Goal: Task Accomplishment & Management: Manage account settings

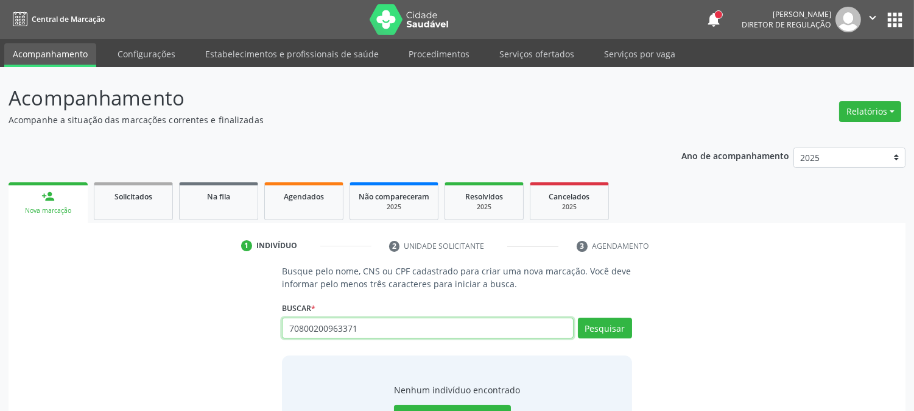
drag, startPoint x: 358, startPoint y: 326, endPoint x: 216, endPoint y: 321, distance: 142.6
click at [216, 321] on div "Busque pelo nome, CNS ou CPF cadastrado para criar uma nova marcação. Você deve…" at bounding box center [457, 358] width 880 height 188
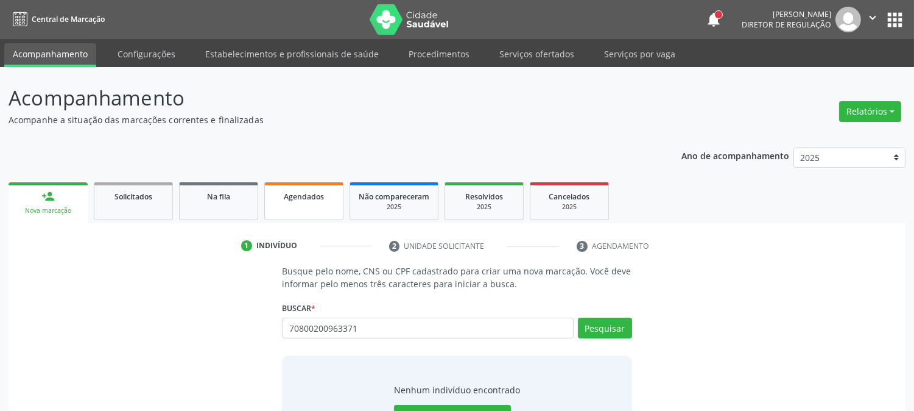
click at [315, 189] on div "Agendados" at bounding box center [304, 195] width 61 height 13
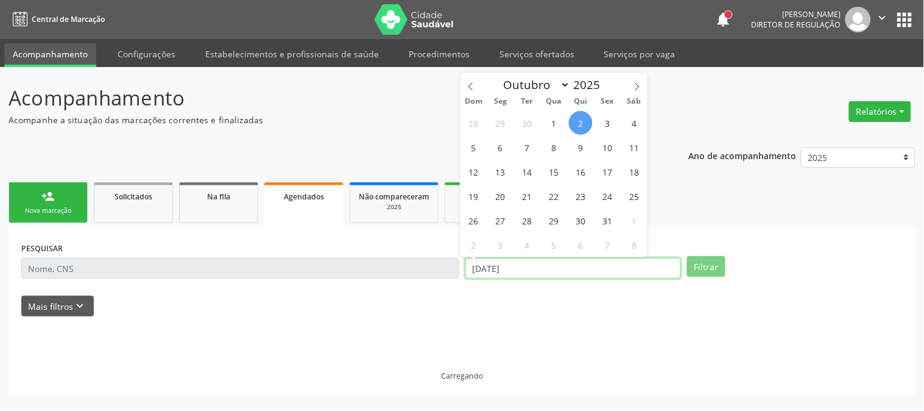
click at [532, 270] on input "[DATE]" at bounding box center [573, 268] width 216 height 21
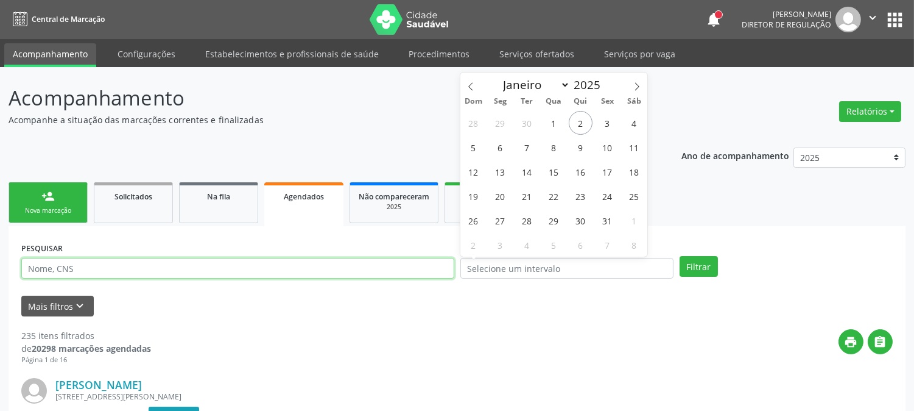
click at [314, 265] on input "text" at bounding box center [237, 268] width 433 height 21
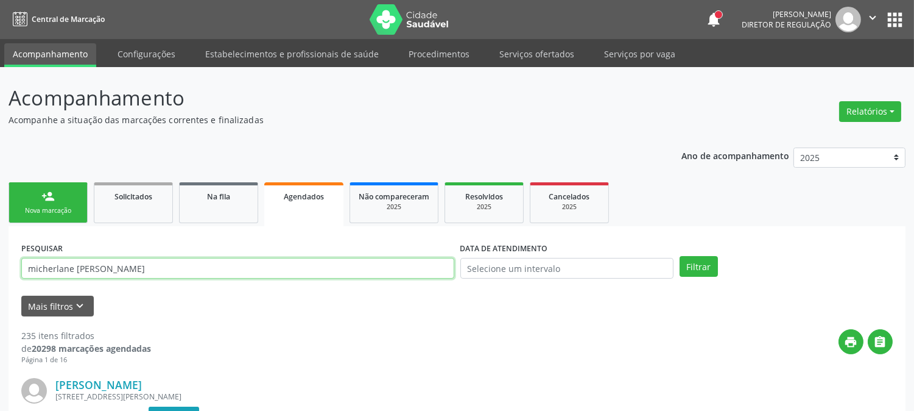
type input "micherlane maria de sou"
click at [680, 256] on button "Filtrar" at bounding box center [699, 266] width 38 height 21
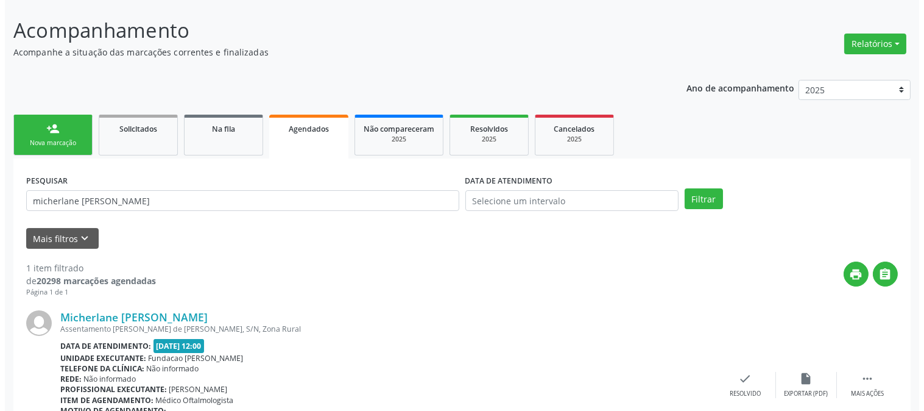
scroll to position [150, 0]
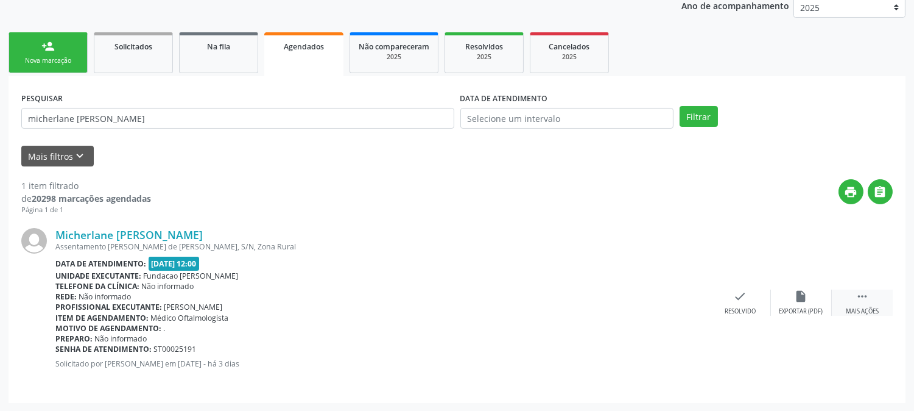
click at [861, 307] on div "Mais ações" at bounding box center [862, 311] width 33 height 9
click at [690, 311] on div "Cancelar" at bounding box center [679, 311] width 29 height 9
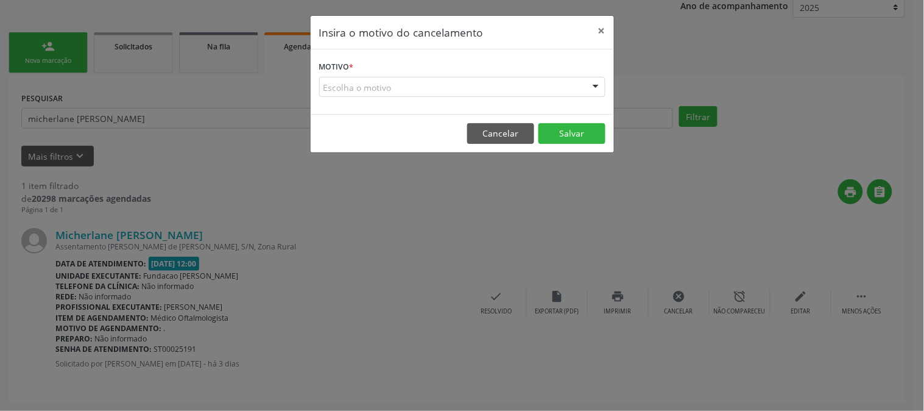
click at [471, 93] on div "Escolha o motivo" at bounding box center [462, 87] width 286 height 21
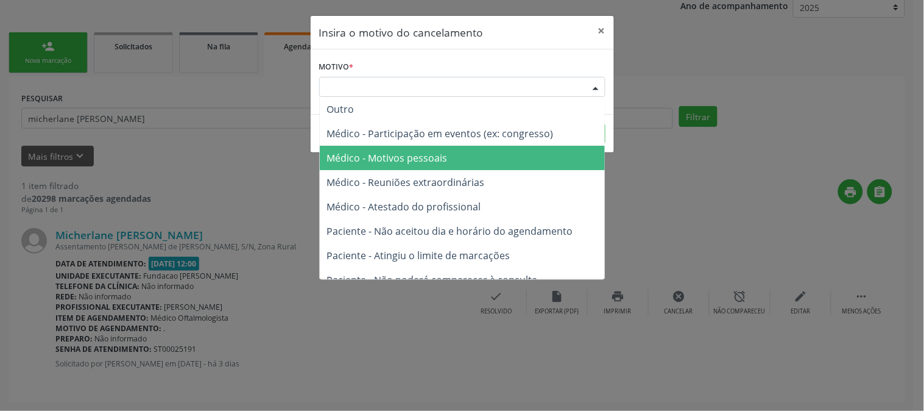
click at [431, 160] on span "Médico - Motivos pessoais" at bounding box center [387, 157] width 121 height 13
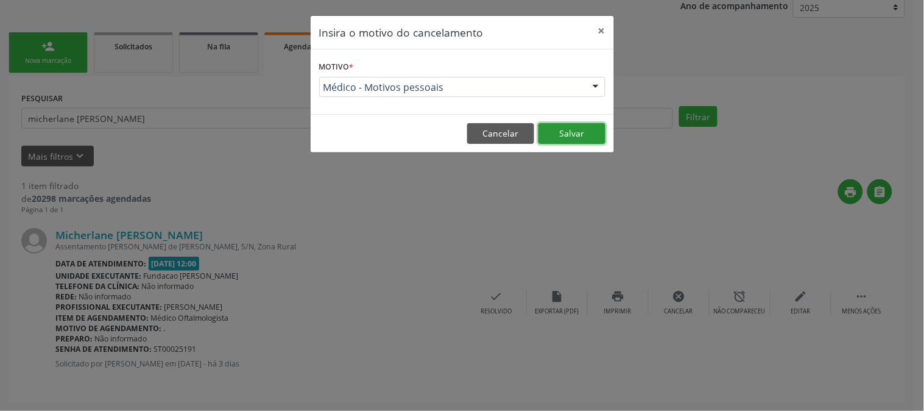
click at [556, 141] on button "Salvar" at bounding box center [571, 133] width 67 height 21
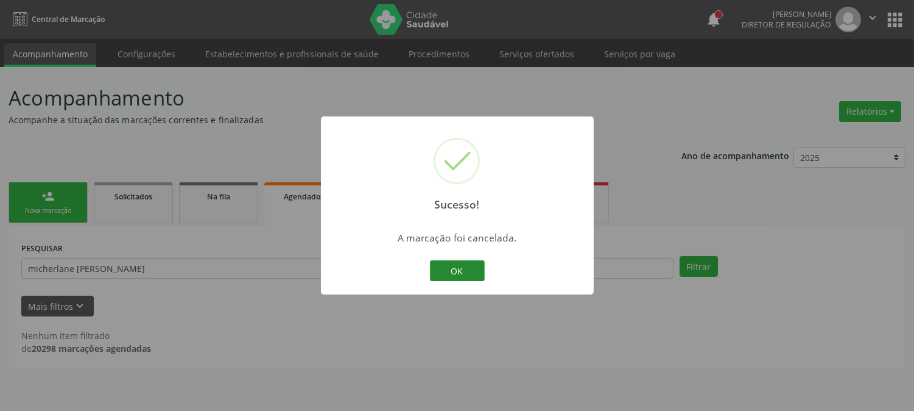
scroll to position [0, 0]
click at [446, 272] on button "OK" at bounding box center [462, 270] width 55 height 21
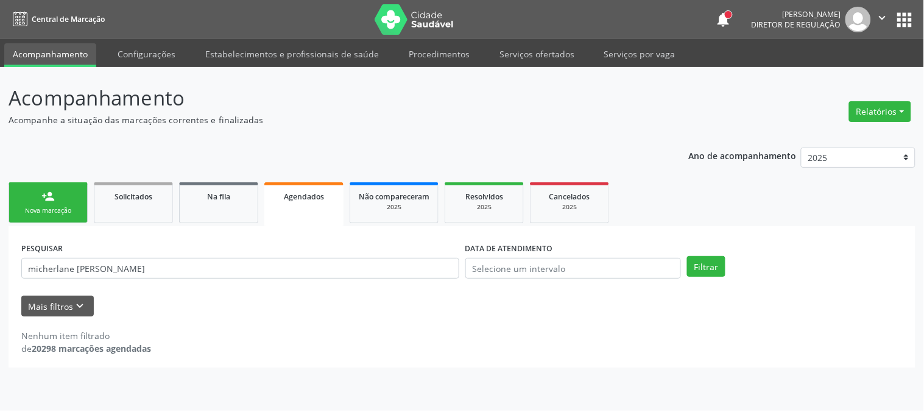
click at [40, 186] on link "person_add Nova marcação" at bounding box center [48, 202] width 79 height 41
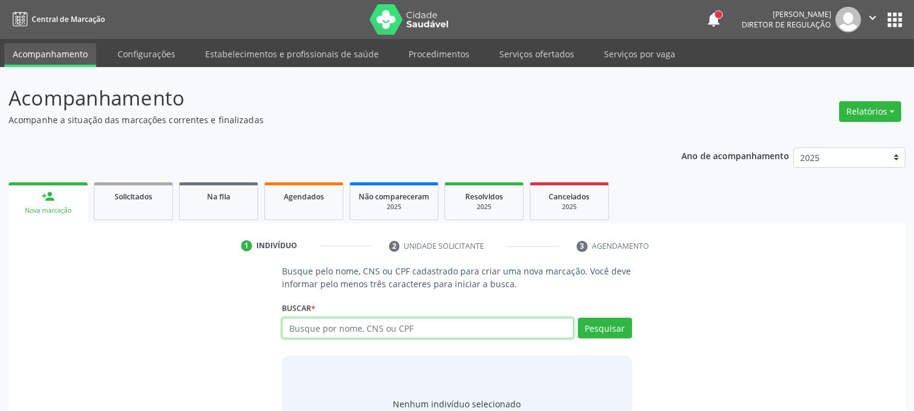
click at [317, 336] on input "text" at bounding box center [427, 327] width 291 height 21
type input "isabel cristina de sou"
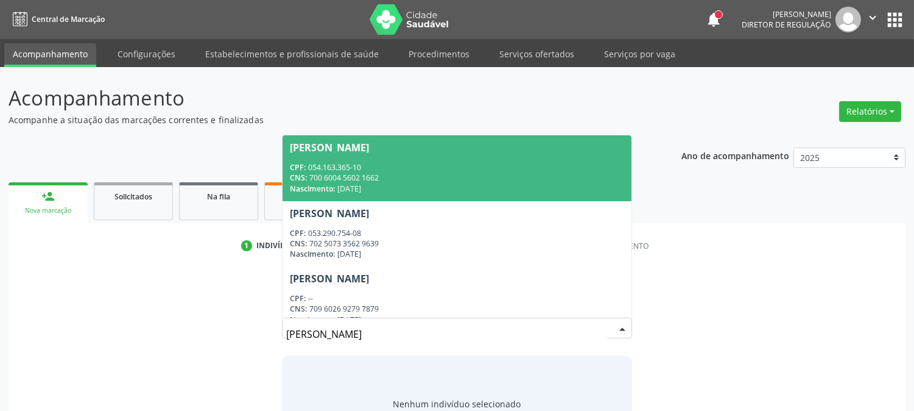
scroll to position [58, 0]
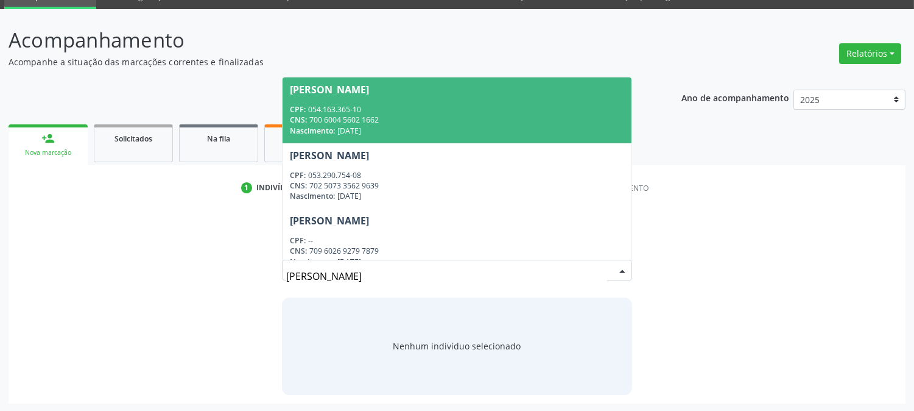
click at [411, 101] on span "Isabel Cristina de Sousa e Silva CPF: 054.163.365-10 CNS: 700 6004 5602 1662 Na…" at bounding box center [457, 109] width 348 height 65
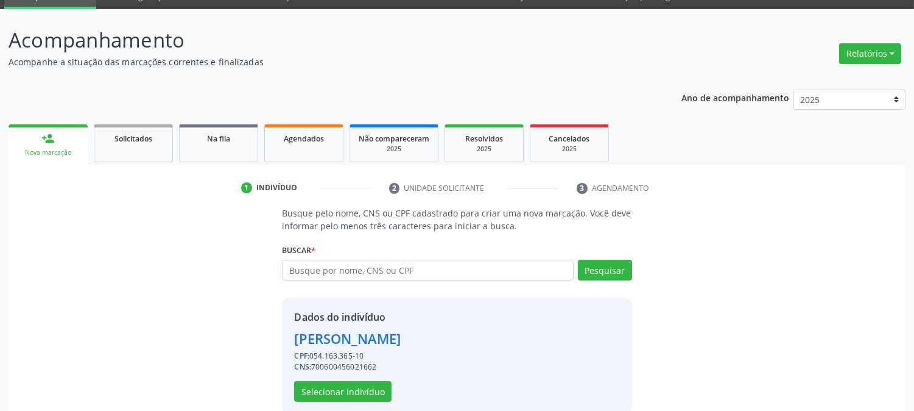
scroll to position [77, 0]
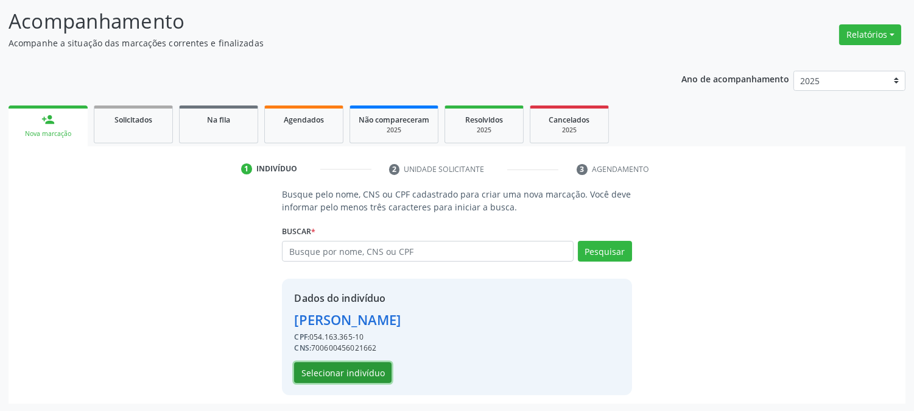
click at [322, 376] on button "Selecionar indivíduo" at bounding box center [342, 372] width 97 height 21
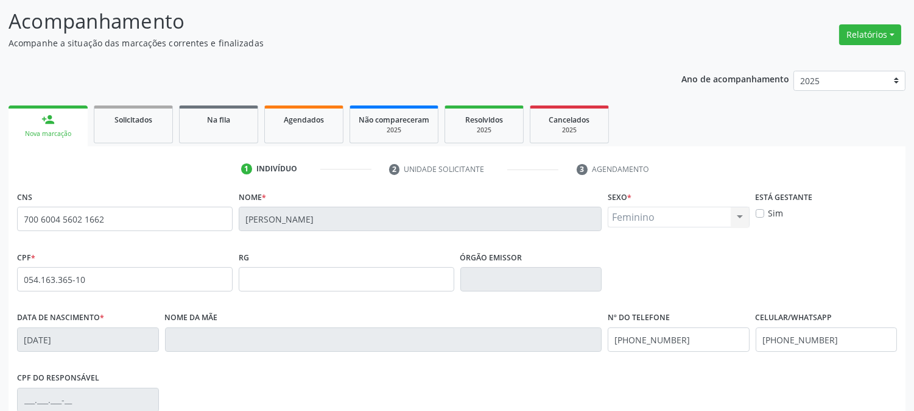
scroll to position [249, 0]
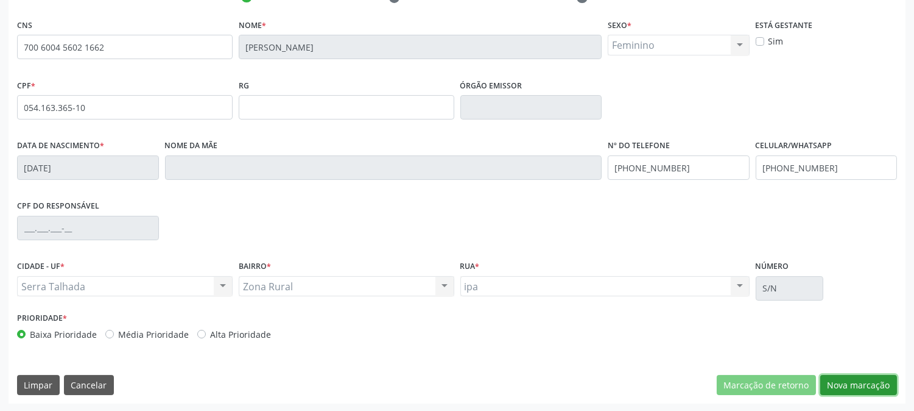
click at [865, 389] on button "Nova marcação" at bounding box center [859, 385] width 77 height 21
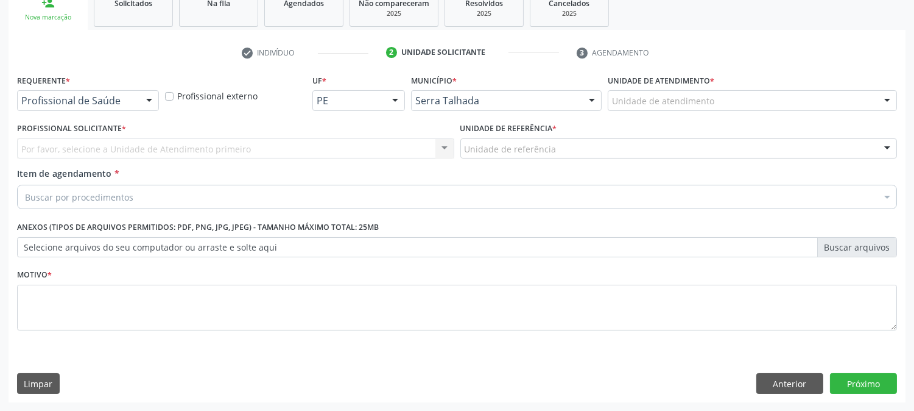
scroll to position [192, 0]
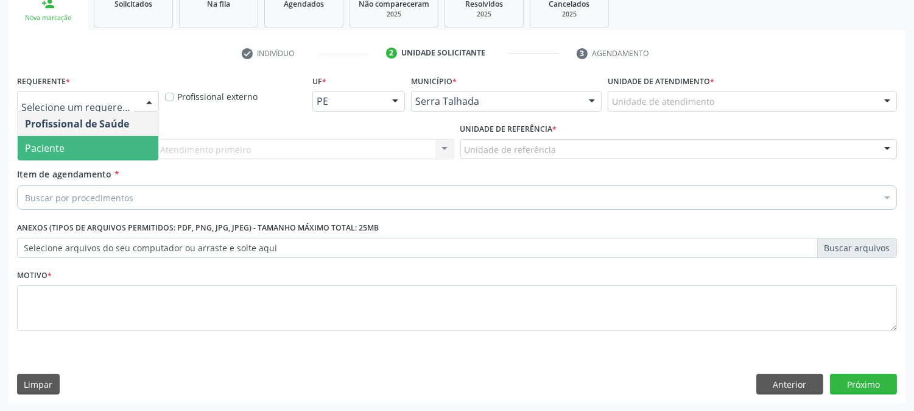
click at [101, 136] on span "Paciente" at bounding box center [88, 148] width 141 height 24
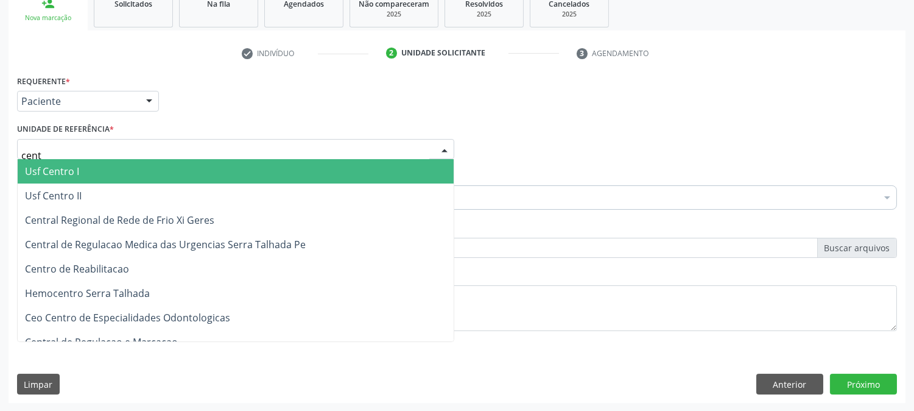
type input "centr"
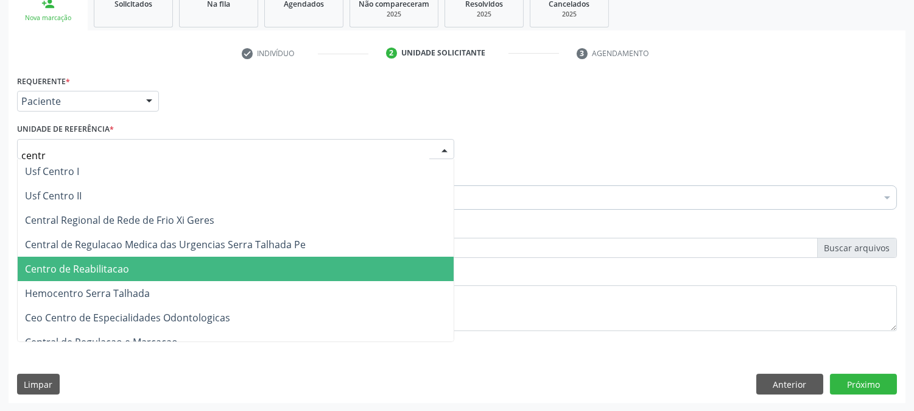
click at [124, 263] on span "Centro de Reabilitacao" at bounding box center [77, 268] width 104 height 13
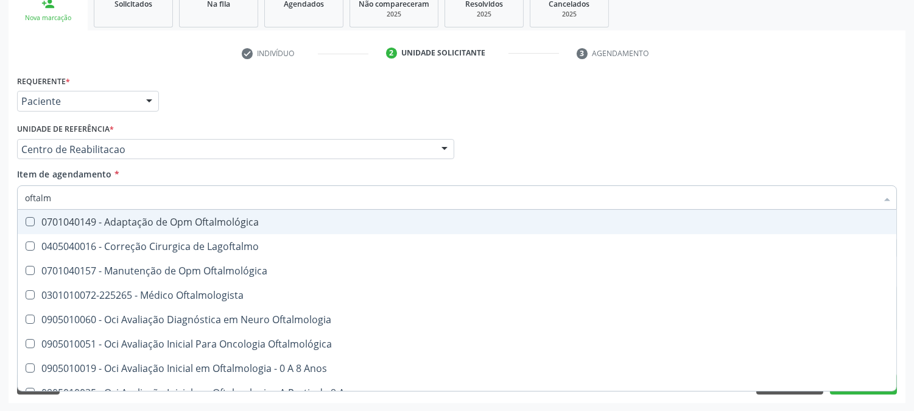
type input "oftalmo"
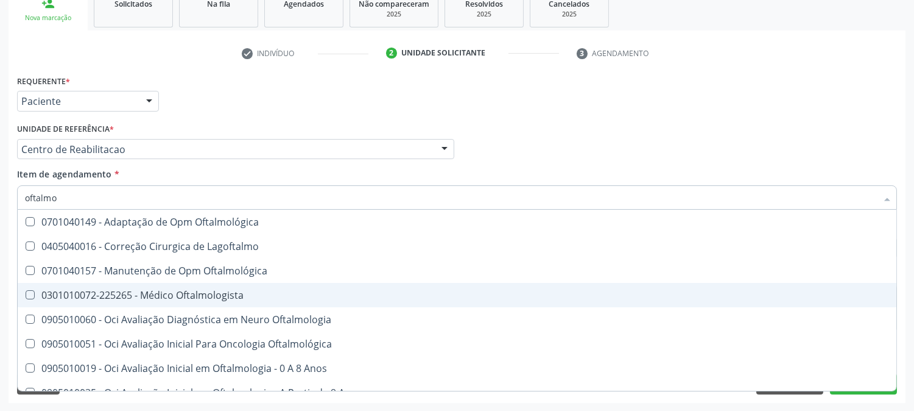
click at [104, 285] on span "0301010072-225265 - Médico Oftalmologista" at bounding box center [457, 295] width 879 height 24
checkbox Oftalmologista "true"
click at [0, 276] on div "Acompanhamento Acompanhe a situação das marcações correntes e finalizadas Relat…" at bounding box center [457, 143] width 914 height 537
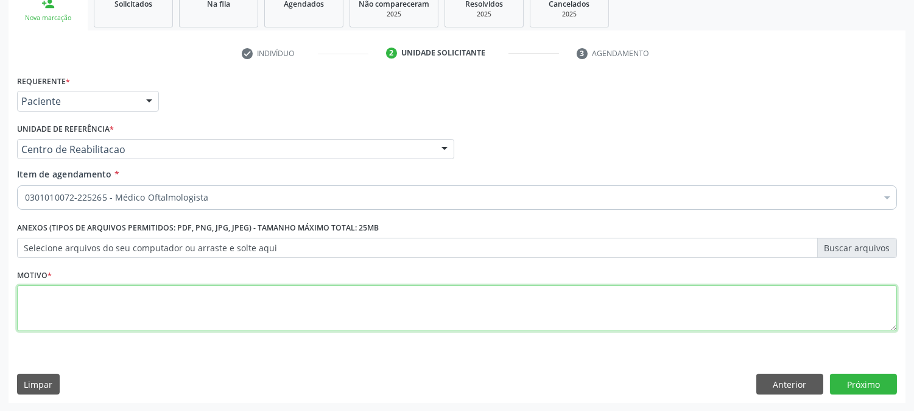
click at [317, 319] on textarea at bounding box center [457, 308] width 880 height 46
type textarea "."
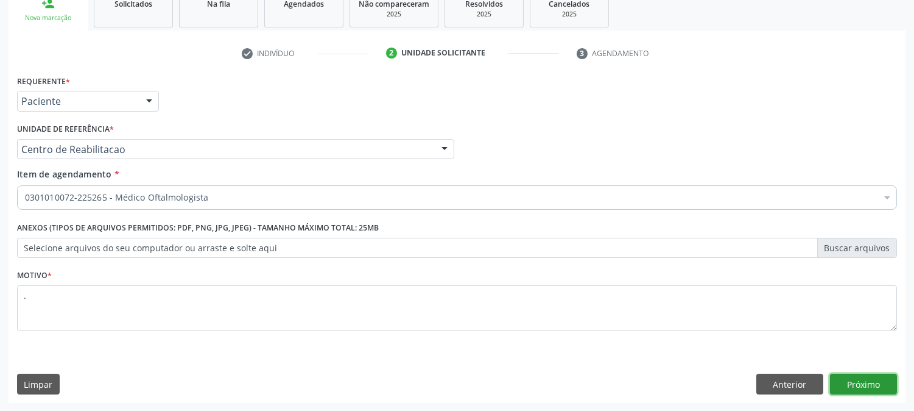
click at [838, 379] on button "Próximo" at bounding box center [863, 383] width 67 height 21
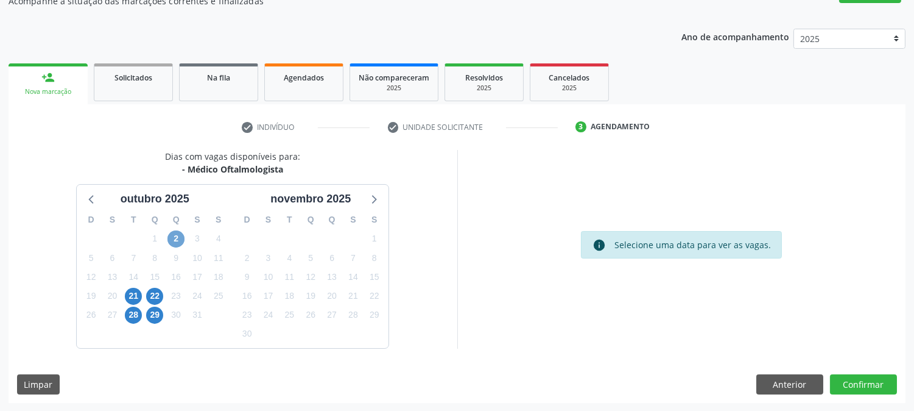
click at [173, 244] on span "2" at bounding box center [176, 238] width 17 height 17
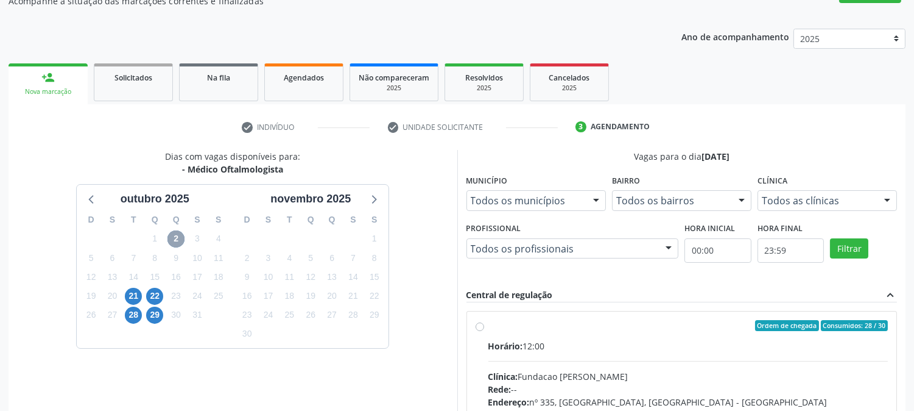
scroll to position [317, 0]
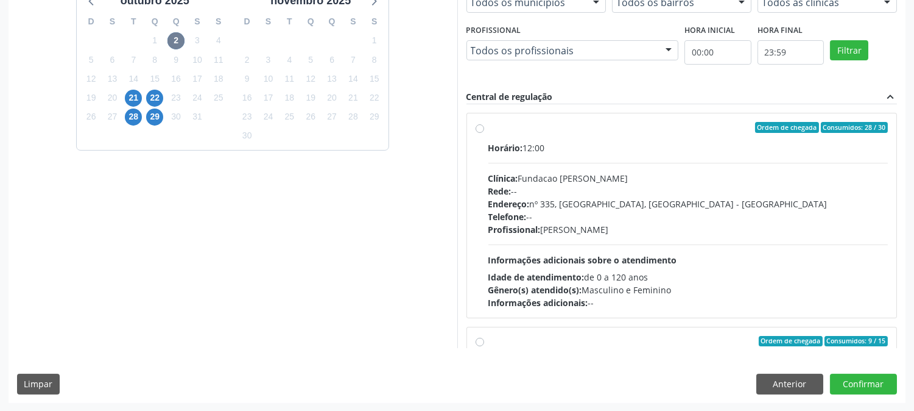
click at [745, 253] on div "Horário: 12:00 Clínica: Fundacao Altino Ventura Rede: -- Endereço: nº 335, Noss…" at bounding box center [689, 225] width 400 height 168
click at [484, 133] on input "Ordem de chegada Consumidos: 28 / 30 Horário: 12:00 Clínica: Fundacao Altino Ve…" at bounding box center [480, 127] width 9 height 11
radio input "true"
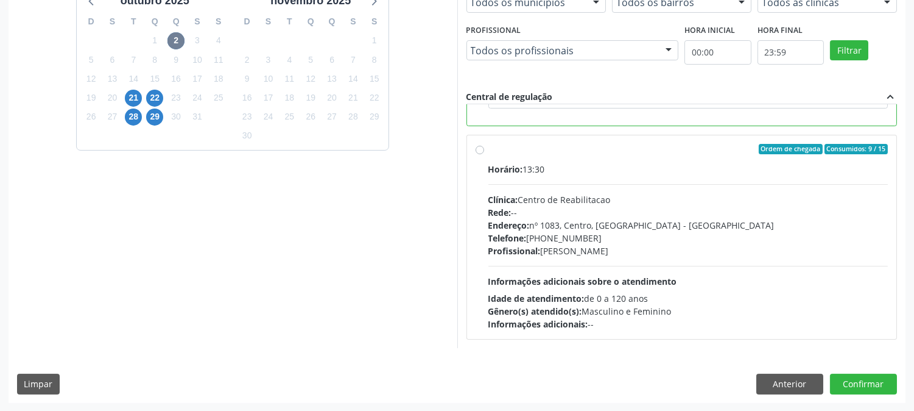
scroll to position [0, 0]
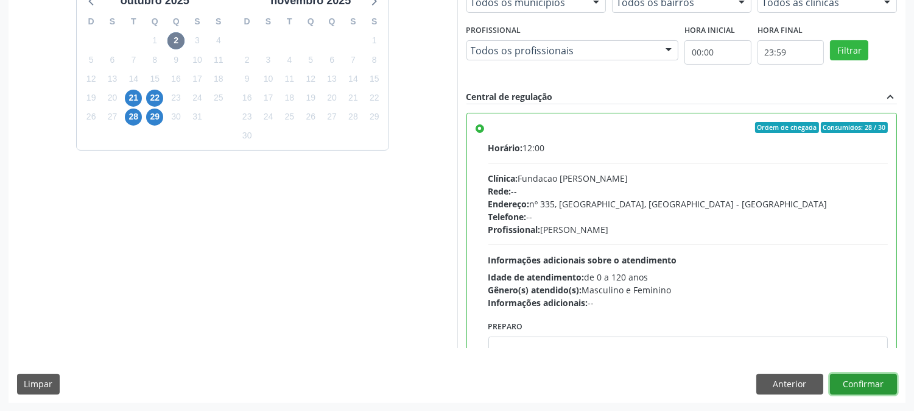
click at [867, 390] on button "Confirmar" at bounding box center [863, 383] width 67 height 21
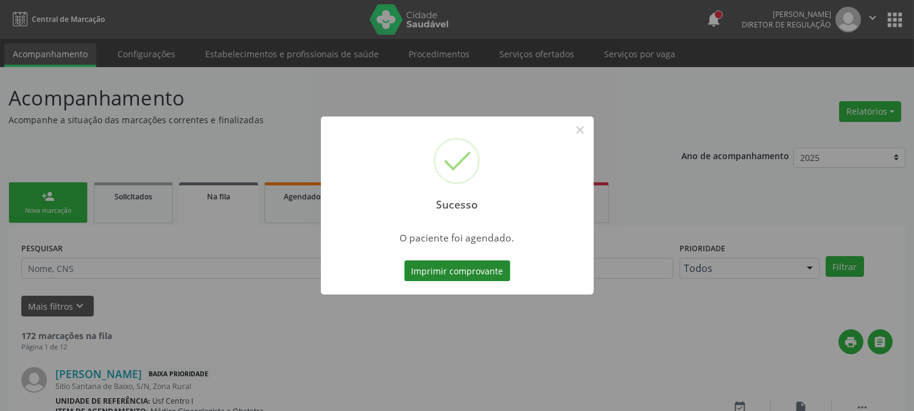
click at [486, 271] on button "Imprimir comprovante" at bounding box center [457, 270] width 106 height 21
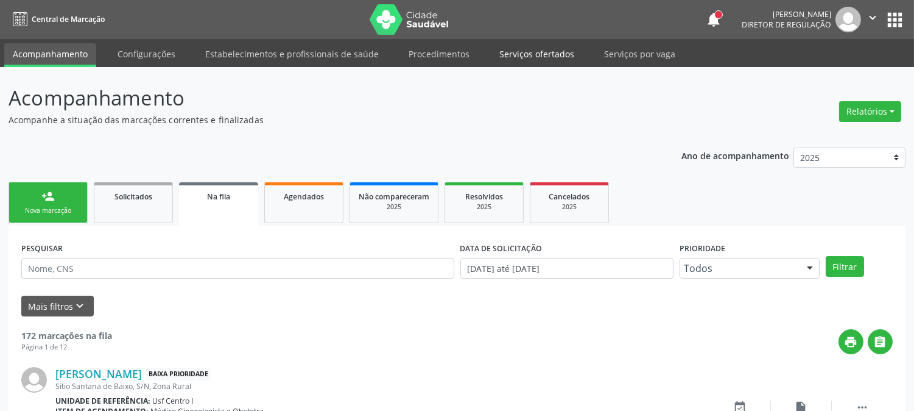
click at [515, 55] on link "Serviços ofertados" at bounding box center [537, 53] width 92 height 21
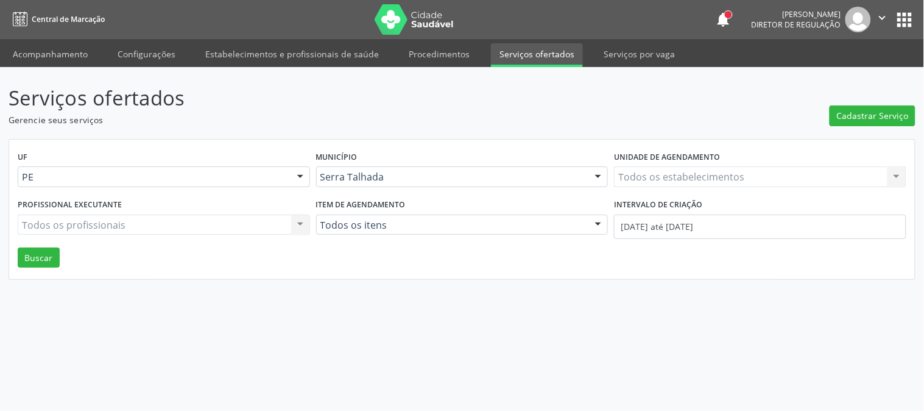
click at [681, 173] on div "Todos os estabelecimentos Todos os estabelecimentos Nenhum resultado encontrado…" at bounding box center [760, 176] width 292 height 21
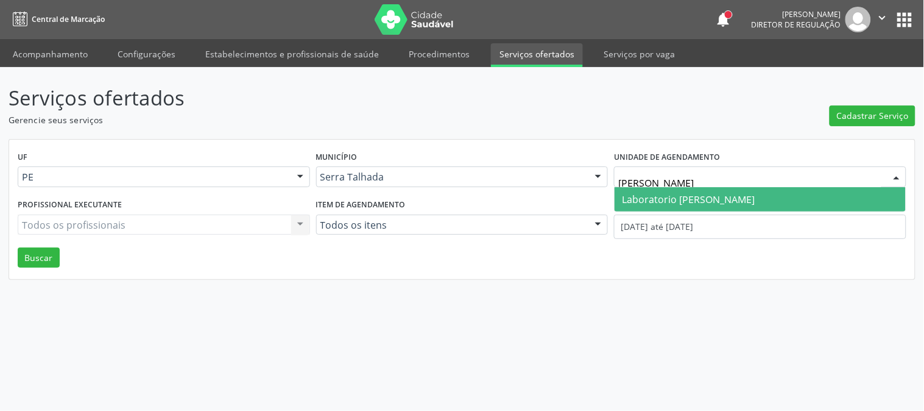
type input "paulo"
click at [674, 191] on span "Laboratorio [PERSON_NAME] [PERSON_NAME]" at bounding box center [760, 199] width 291 height 24
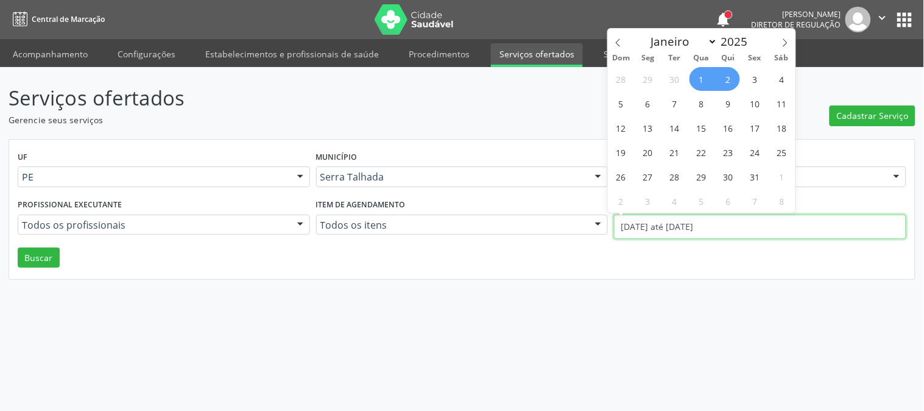
click at [669, 221] on input "01/10/2025 até 02/10/2025" at bounding box center [760, 226] width 292 height 24
click at [619, 49] on div "Dom Seg Ter Qua Qui Sex Sáb" at bounding box center [702, 57] width 188 height 17
click at [619, 46] on icon at bounding box center [618, 42] width 9 height 9
select select "8"
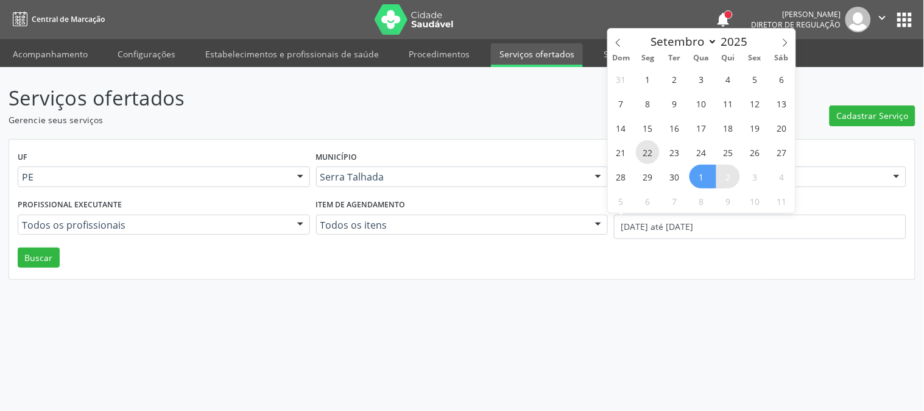
click at [655, 147] on span "22" at bounding box center [648, 152] width 24 height 24
type input "22/09/2025"
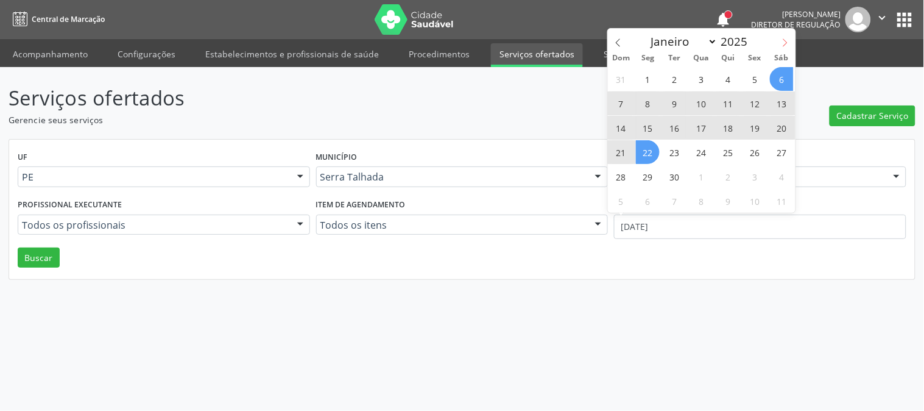
click at [789, 48] on span at bounding box center [785, 39] width 21 height 21
select select "9"
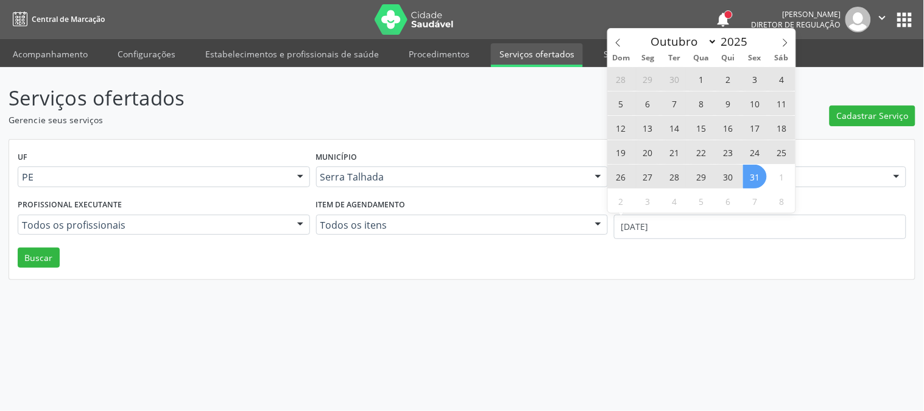
click at [760, 175] on span "31" at bounding box center [755, 176] width 24 height 24
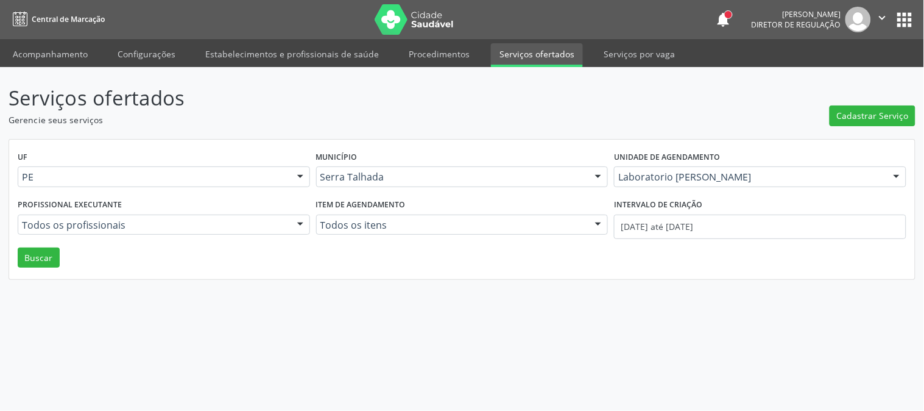
click at [60, 257] on div "UF PE PE Nenhum resultado encontrado para: " " Não há nenhuma opção para ser ex…" at bounding box center [462, 209] width 906 height 140
click at [55, 257] on button "Buscar" at bounding box center [39, 257] width 42 height 21
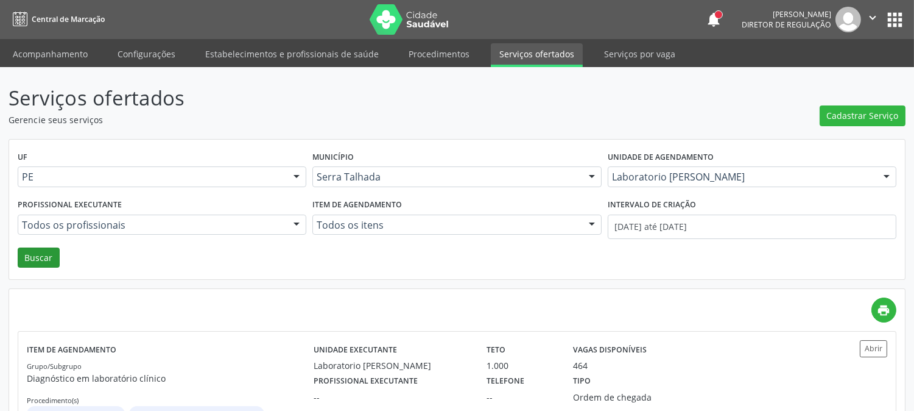
scroll to position [66, 0]
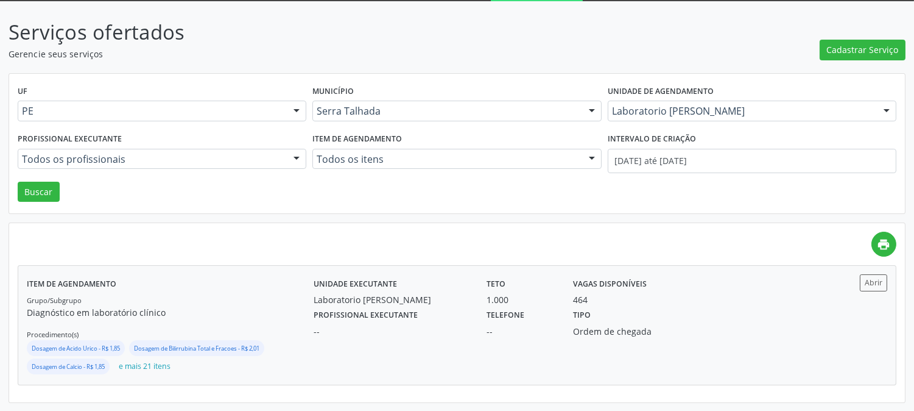
click at [352, 356] on div "Unidade executante Laboratorio Jose Paulo Terto Teto 1.000 Vagas disponíveis 46…" at bounding box center [565, 325] width 502 height 102
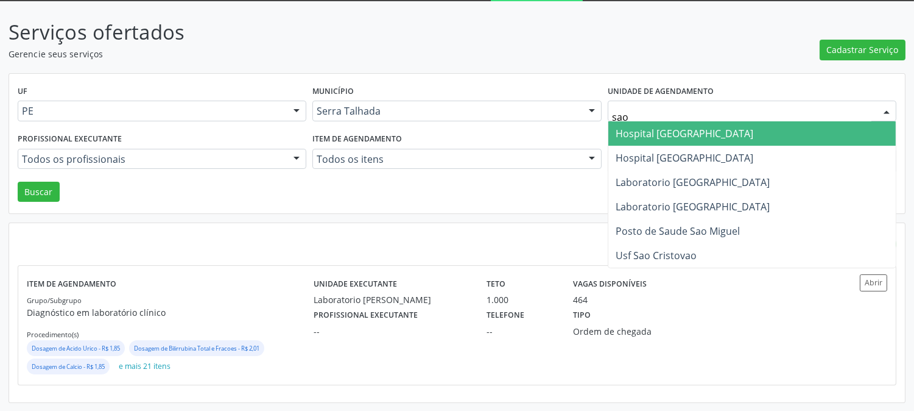
type input "sao f"
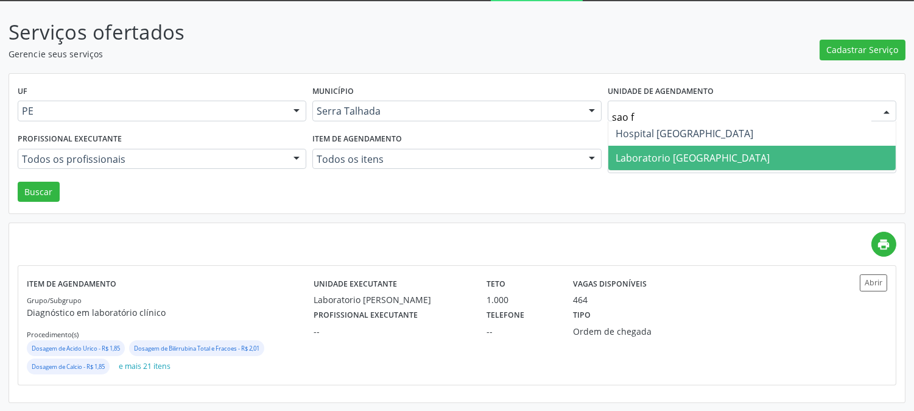
click at [681, 154] on span "Laboratorio [GEOGRAPHIC_DATA]" at bounding box center [693, 157] width 154 height 13
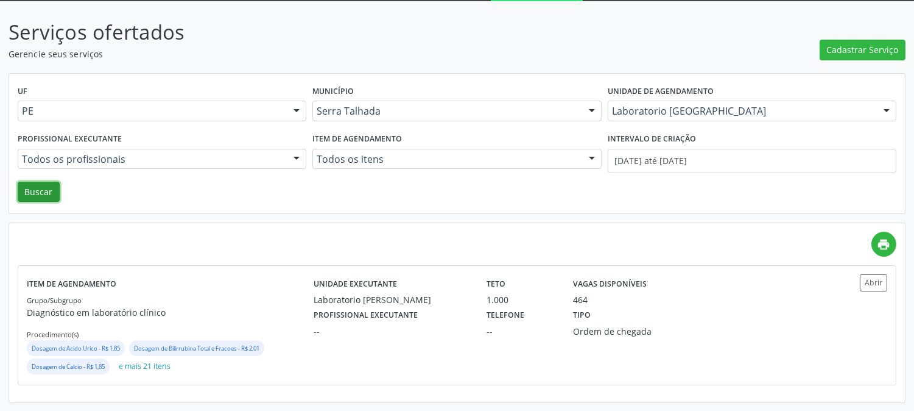
click at [51, 194] on button "Buscar" at bounding box center [39, 192] width 42 height 21
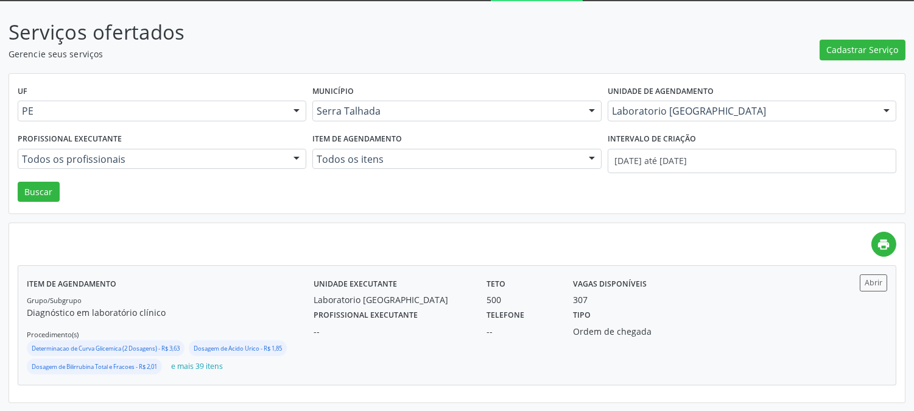
click at [197, 306] on p "Diagnóstico em laboratório clínico" at bounding box center [170, 312] width 287 height 13
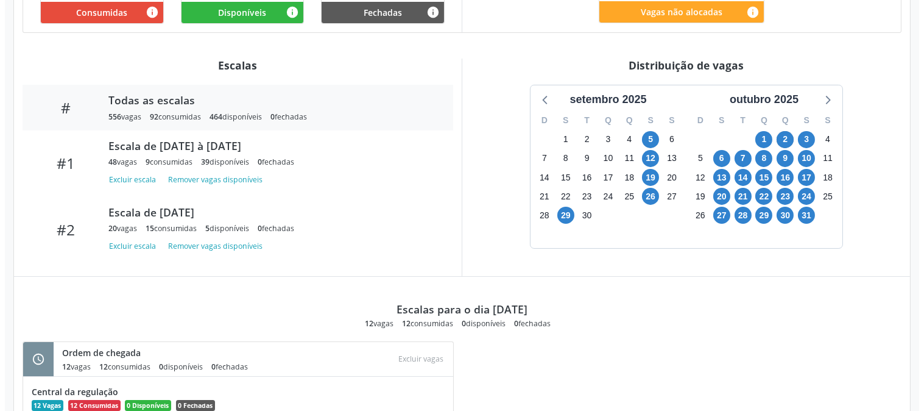
scroll to position [263, 0]
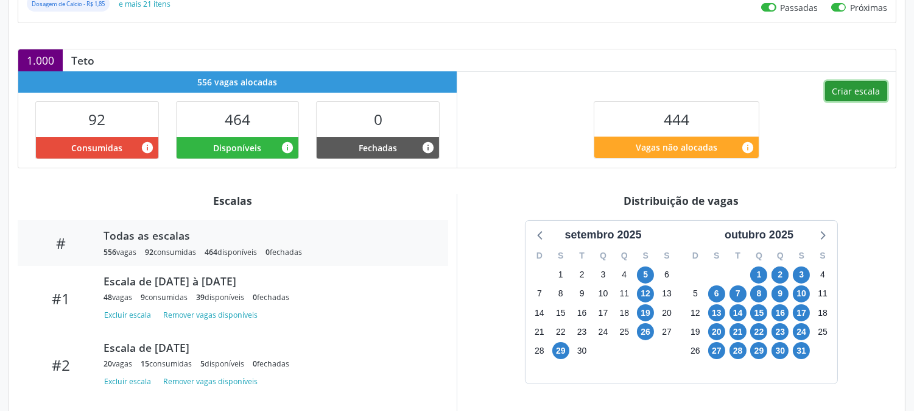
click at [835, 94] on button "Criar escala" at bounding box center [856, 91] width 62 height 21
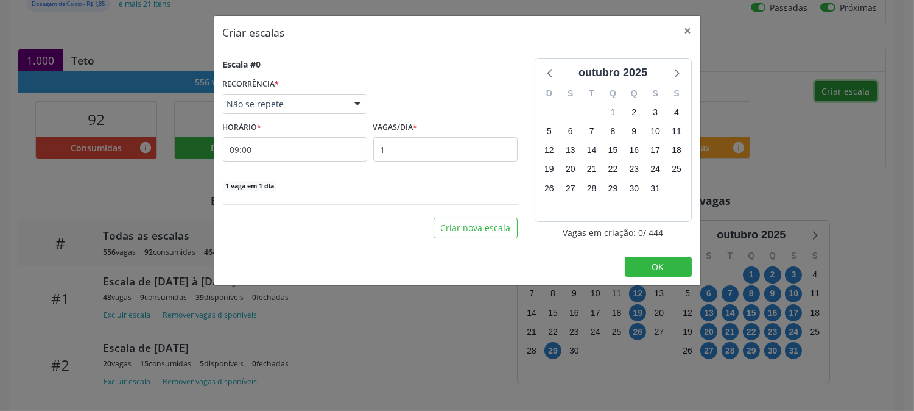
select select "9"
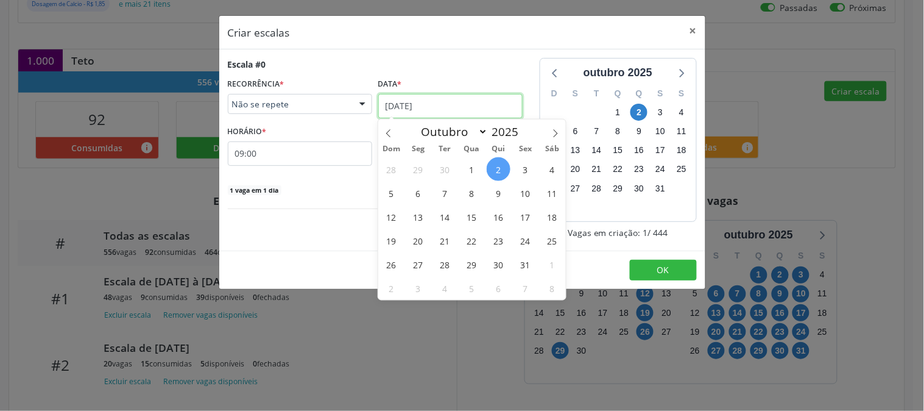
click at [459, 106] on input "[DATE]" at bounding box center [450, 106] width 144 height 24
click at [423, 193] on span "6" at bounding box center [418, 193] width 24 height 24
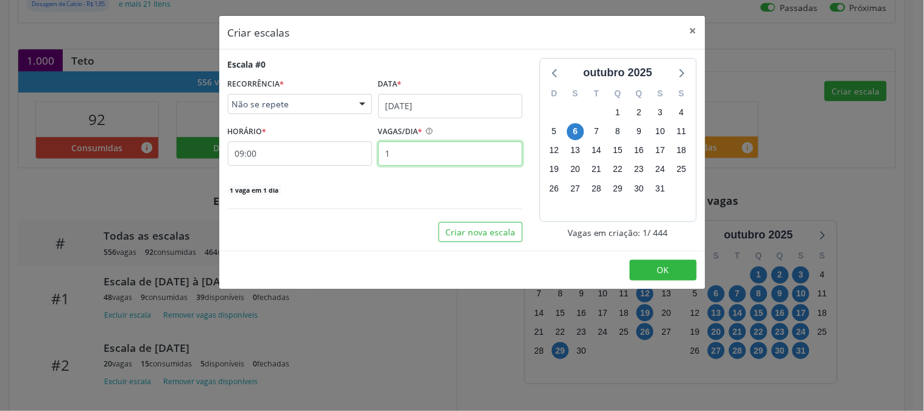
click at [419, 155] on input "1" at bounding box center [450, 153] width 144 height 24
type input "30"
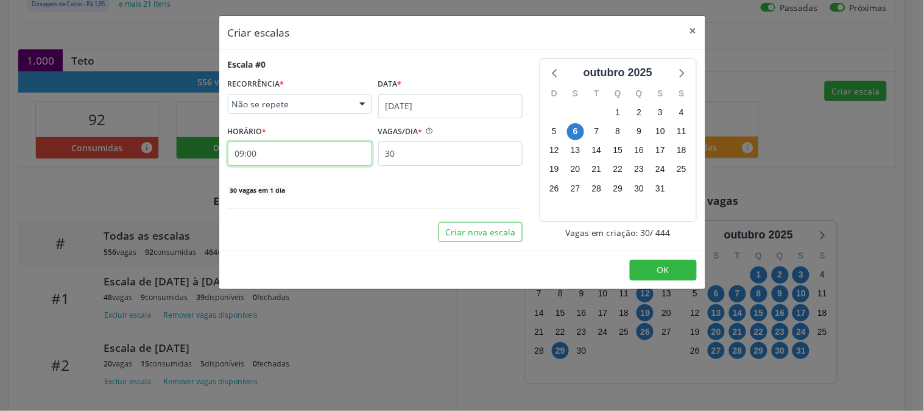
click at [319, 153] on input "09:00" at bounding box center [300, 153] width 144 height 24
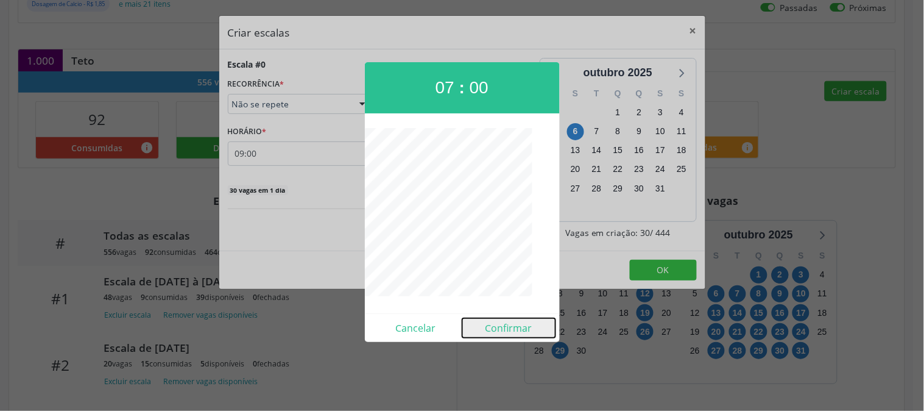
click at [525, 324] on button "Confirmar" at bounding box center [508, 327] width 93 height 19
type input "07:00"
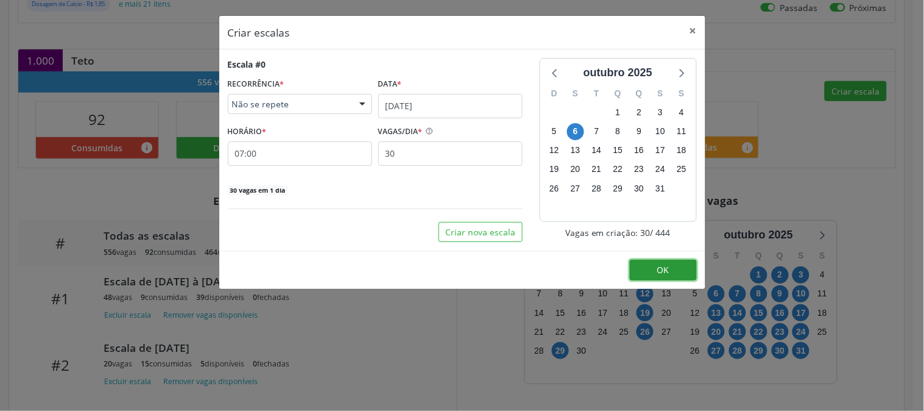
click at [659, 279] on button "OK" at bounding box center [663, 269] width 67 height 21
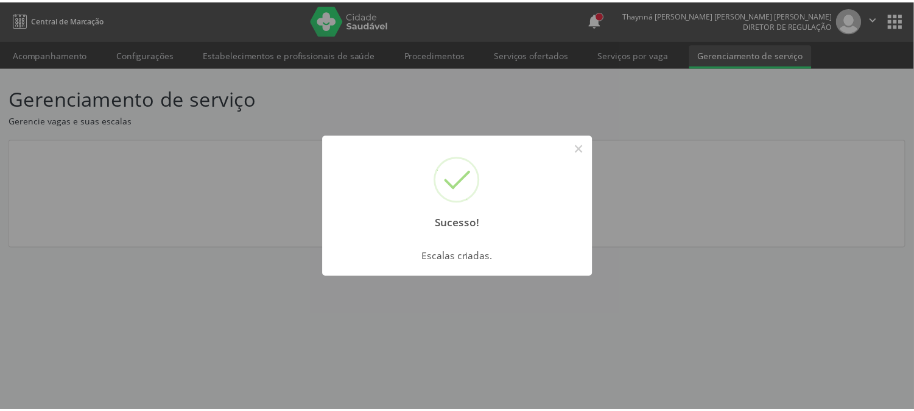
scroll to position [0, 0]
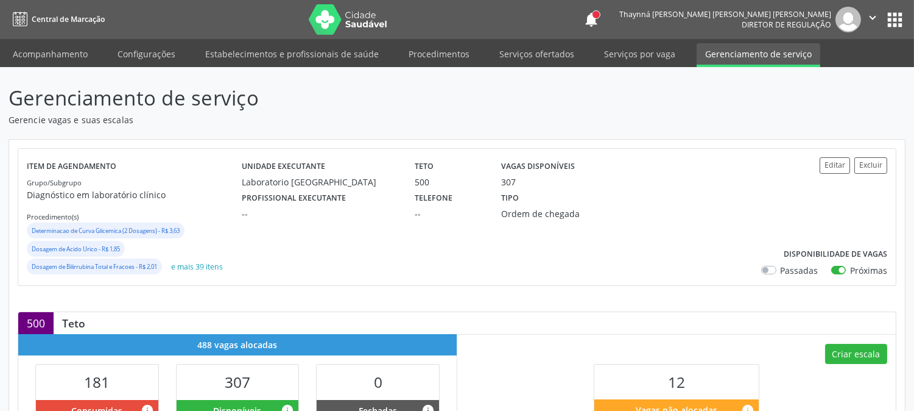
scroll to position [339, 0]
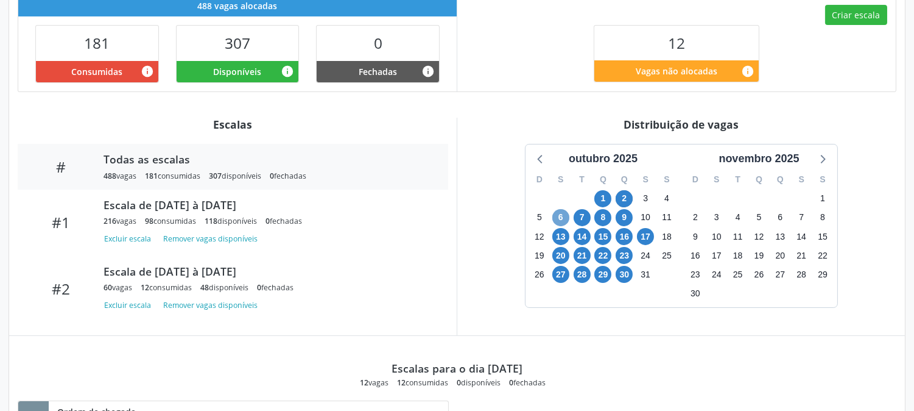
click at [554, 214] on span "6" at bounding box center [560, 217] width 17 height 17
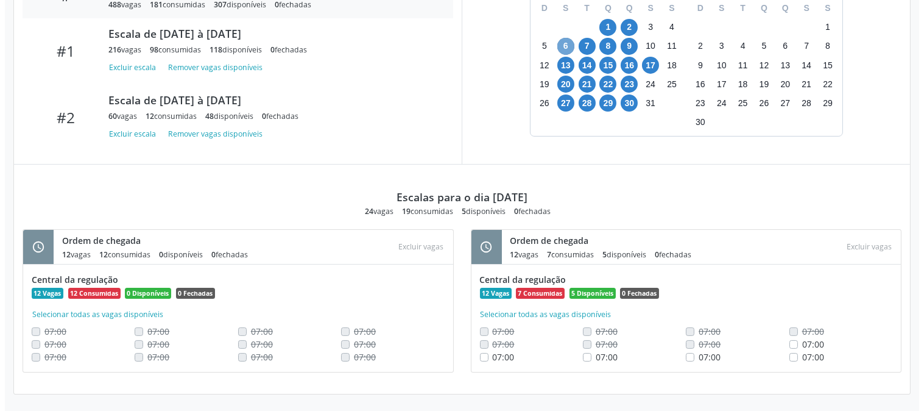
scroll to position [37, 0]
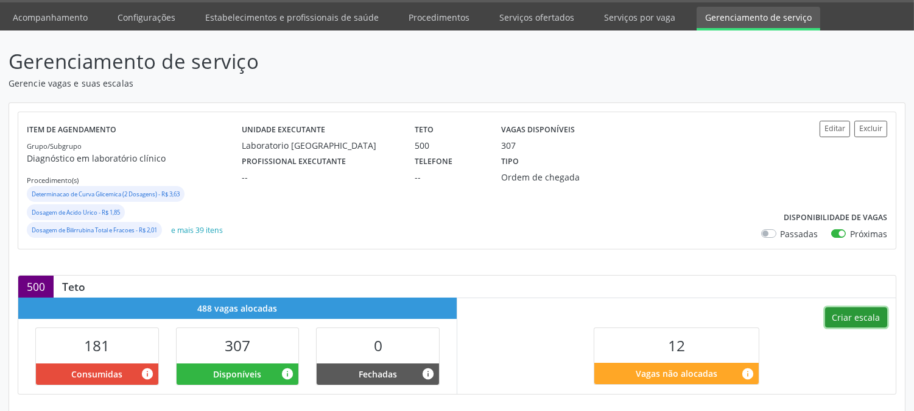
click at [856, 316] on button "Criar escala" at bounding box center [856, 317] width 62 height 21
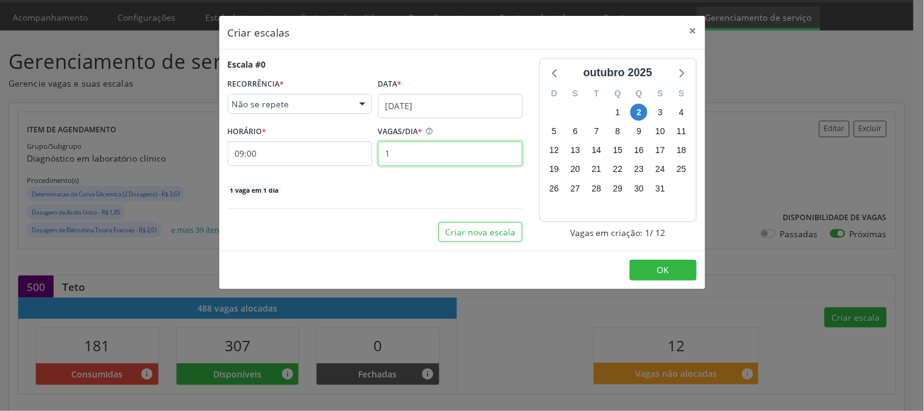
click at [448, 162] on input "1" at bounding box center [450, 153] width 144 height 24
type input "30"
click at [689, 30] on button "×" at bounding box center [693, 31] width 24 height 30
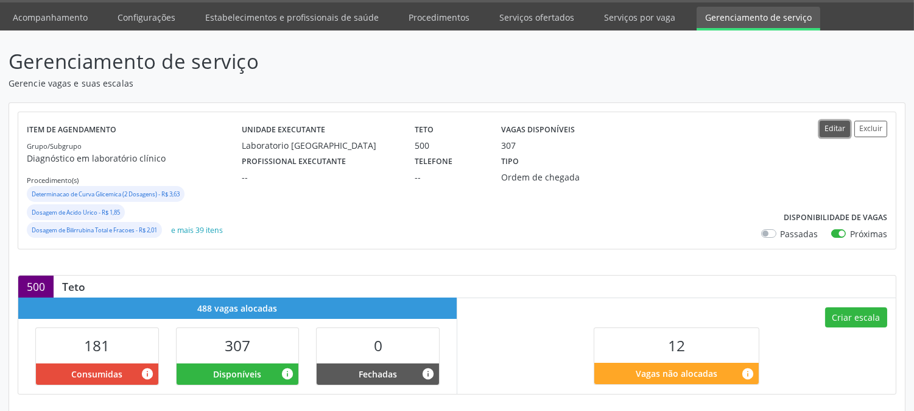
click at [829, 133] on button "Editar" at bounding box center [835, 129] width 30 height 16
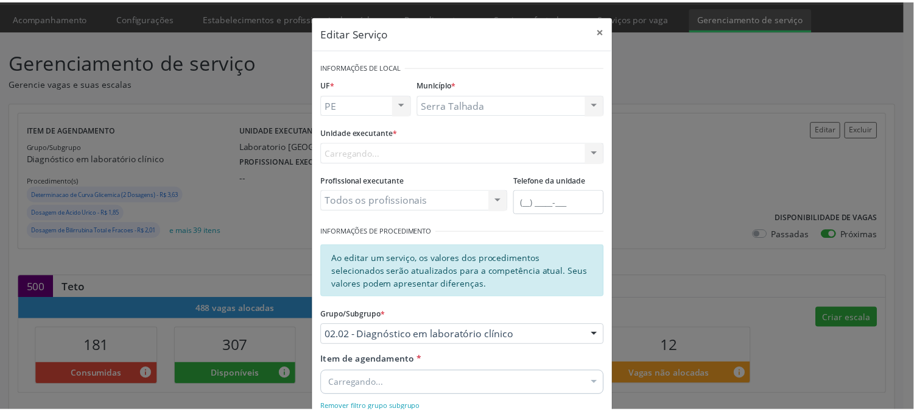
scroll to position [180, 0]
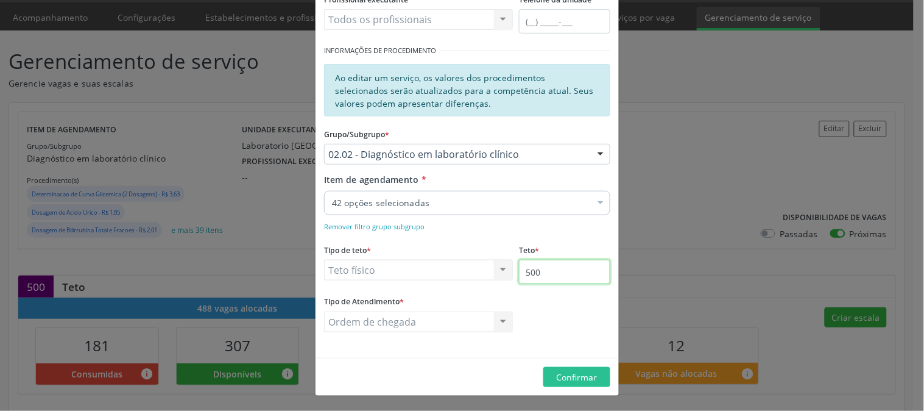
click at [574, 275] on input "500" at bounding box center [564, 271] width 91 height 24
type input "550"
click at [557, 376] on span "Confirmar" at bounding box center [577, 377] width 41 height 12
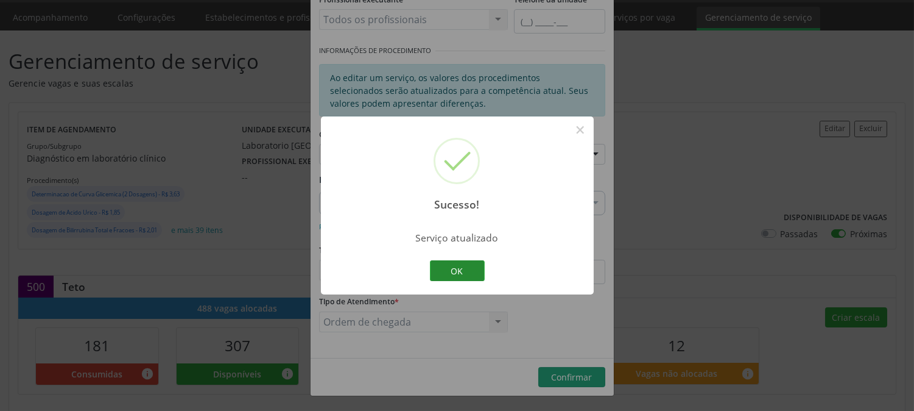
click at [448, 273] on button "OK" at bounding box center [457, 270] width 55 height 21
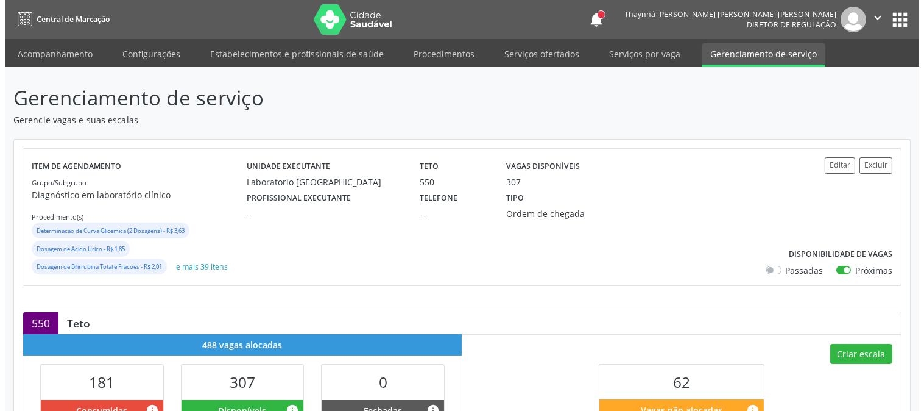
scroll to position [270, 0]
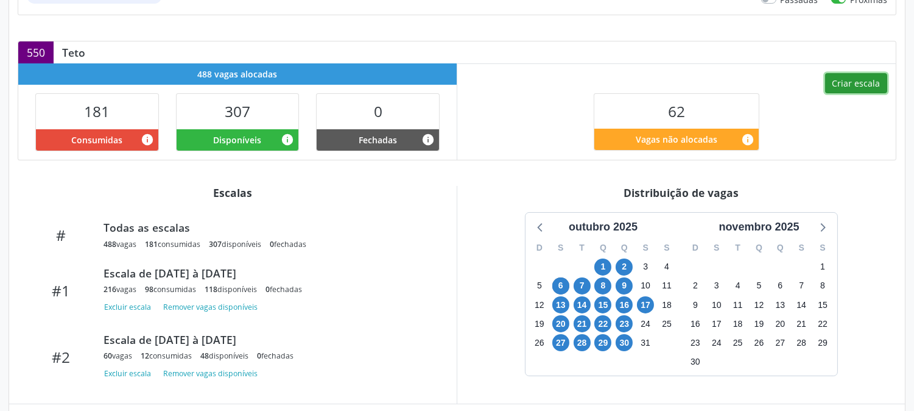
click at [841, 91] on button "Criar escala" at bounding box center [856, 83] width 62 height 21
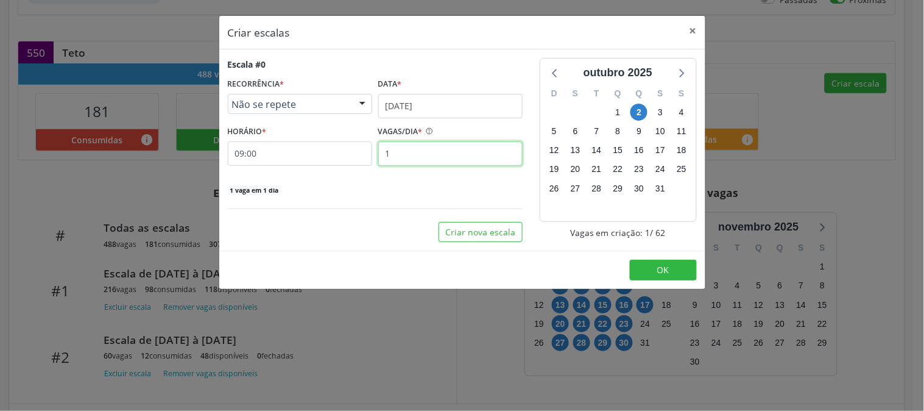
click at [429, 154] on input "1" at bounding box center [450, 153] width 144 height 24
type input "30"
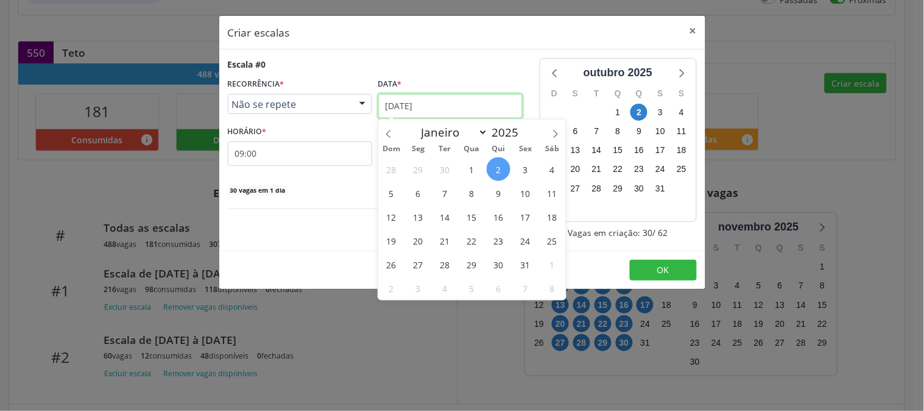
click at [495, 104] on input "[DATE]" at bounding box center [450, 106] width 144 height 24
click at [414, 192] on span "6" at bounding box center [418, 193] width 24 height 24
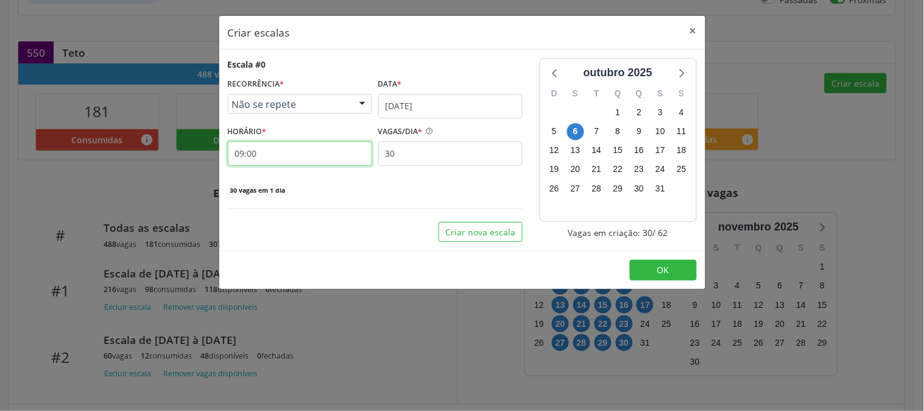
click at [331, 155] on input "09:00" at bounding box center [300, 153] width 144 height 24
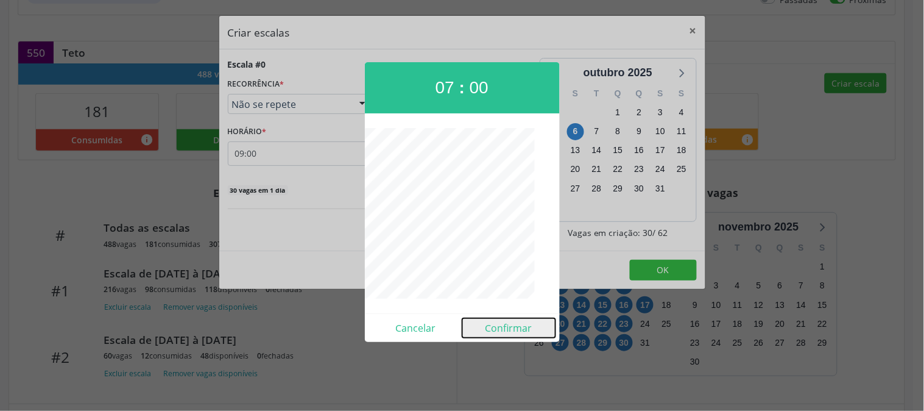
click at [510, 329] on button "Confirmar" at bounding box center [508, 327] width 93 height 19
type input "07:00"
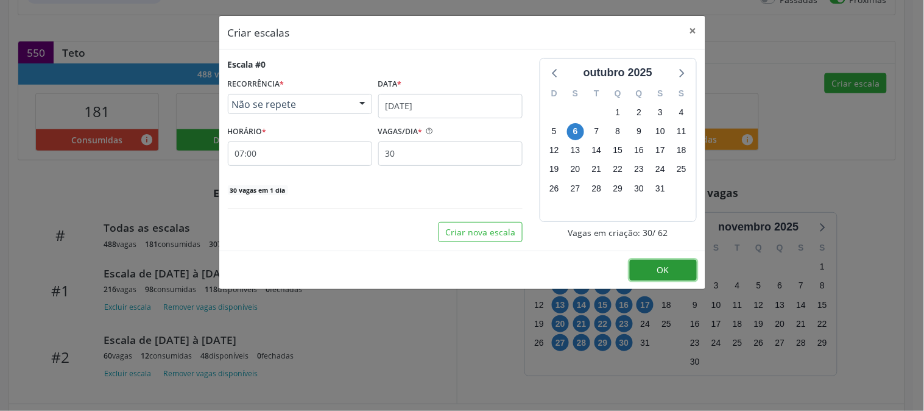
click at [644, 269] on button "OK" at bounding box center [663, 269] width 67 height 21
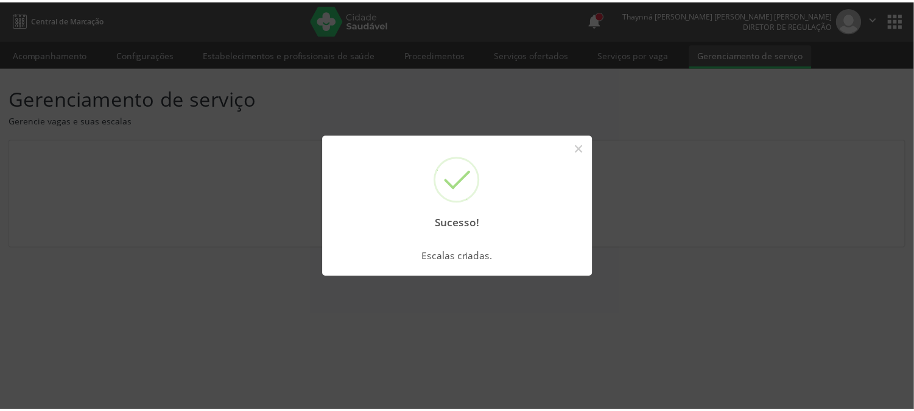
scroll to position [0, 0]
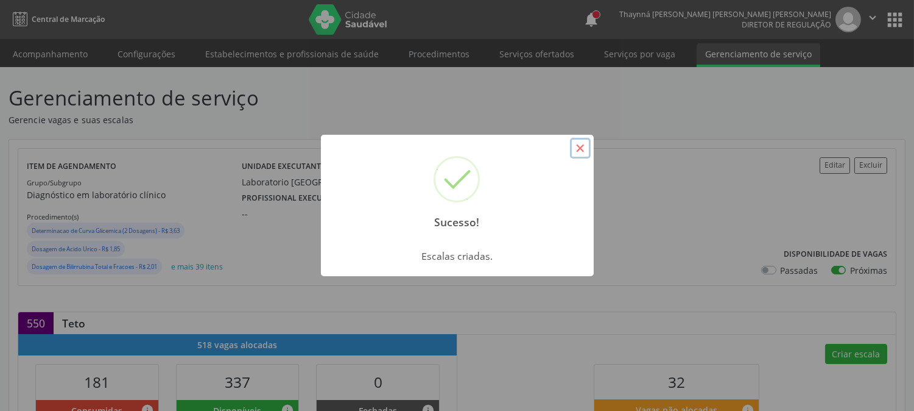
click at [573, 150] on button "×" at bounding box center [580, 148] width 21 height 21
